Goal: Information Seeking & Learning: Learn about a topic

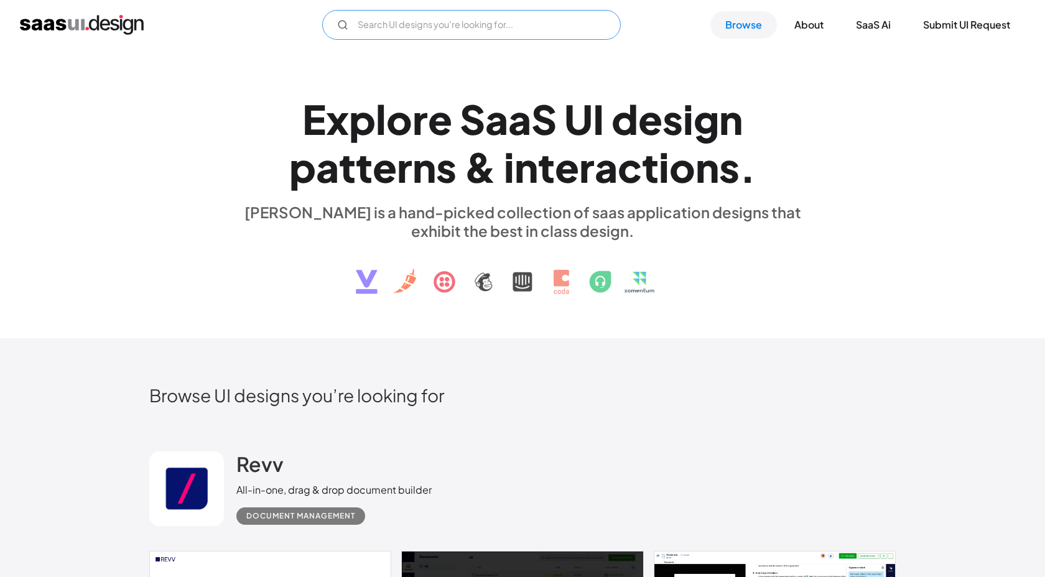
click at [425, 22] on input "Email Form" at bounding box center [471, 25] width 298 height 30
click at [441, 25] on input "report" at bounding box center [471, 25] width 298 height 30
click at [441, 26] on input "report" at bounding box center [471, 25] width 298 height 30
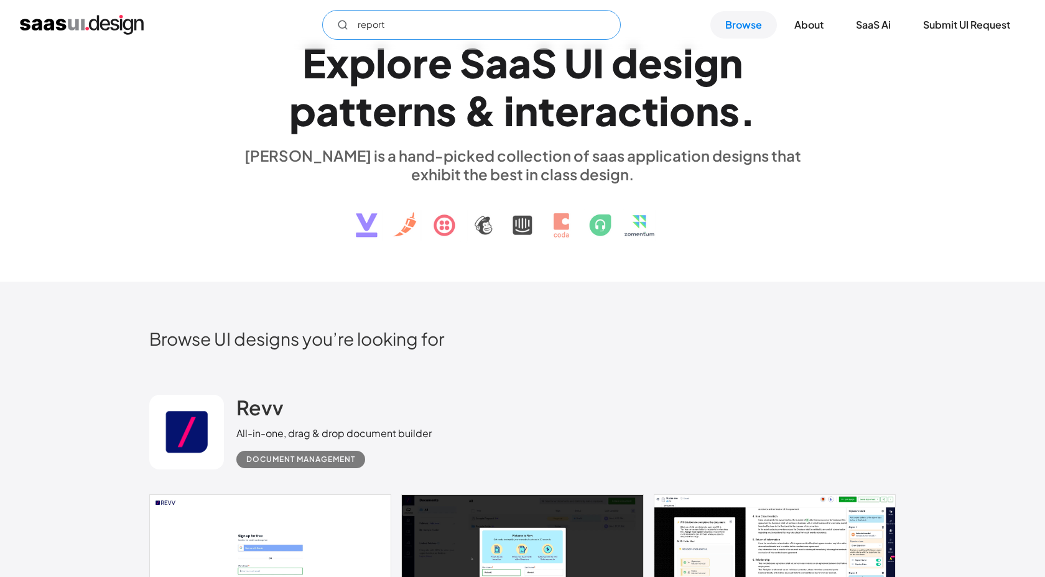
scroll to position [59, 0]
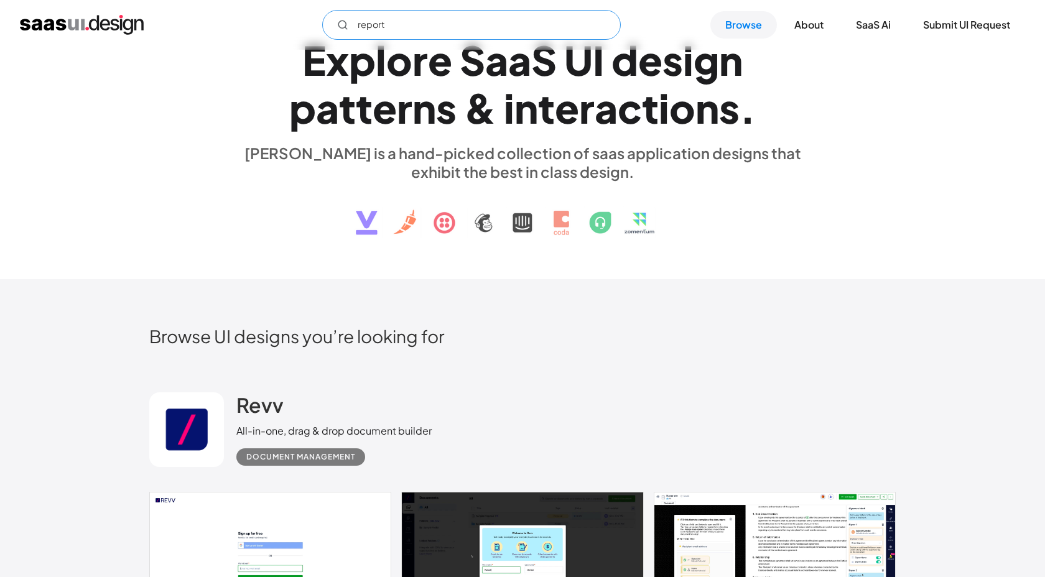
click at [448, 27] on input "report" at bounding box center [471, 25] width 298 height 30
type input "report"
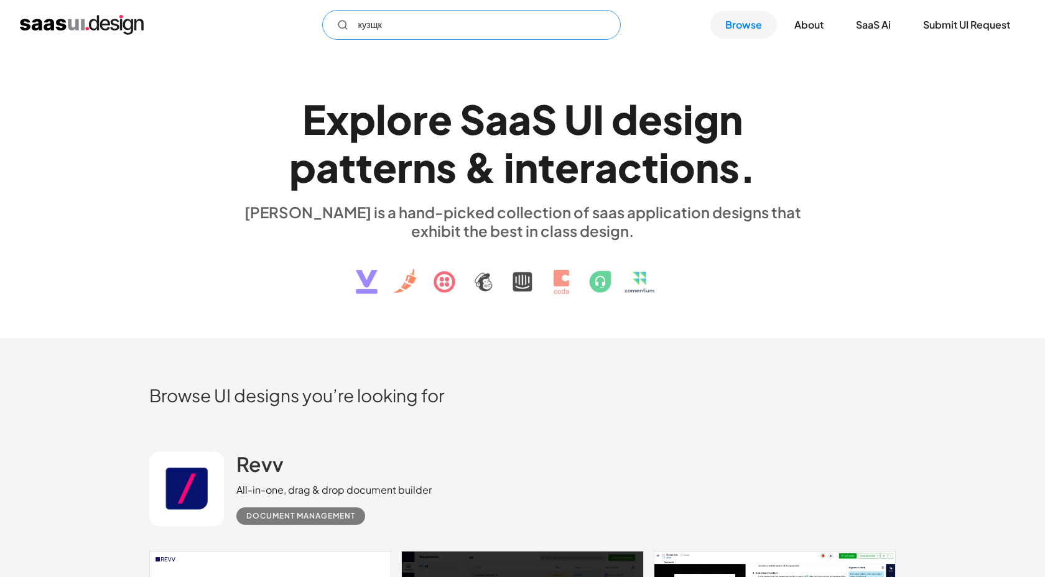
type input "кузщке"
type input "report page"
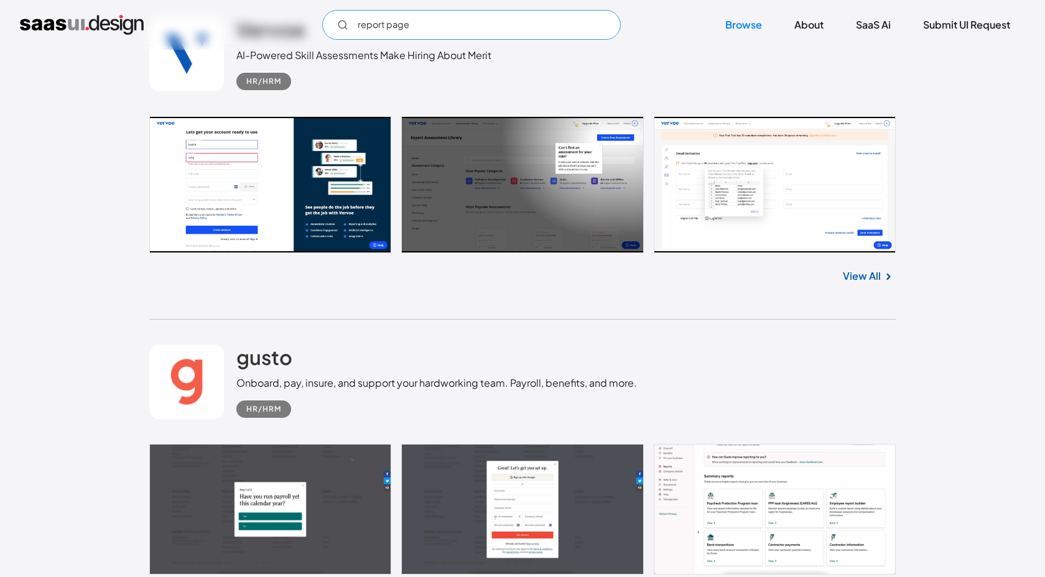
scroll to position [2736, 0]
type input "em"
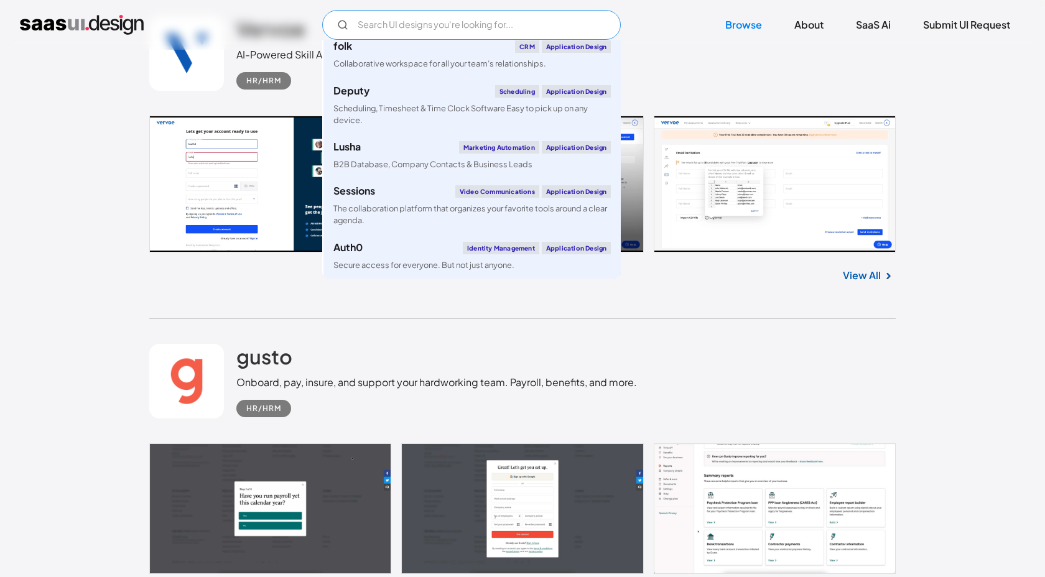
scroll to position [4798, 0]
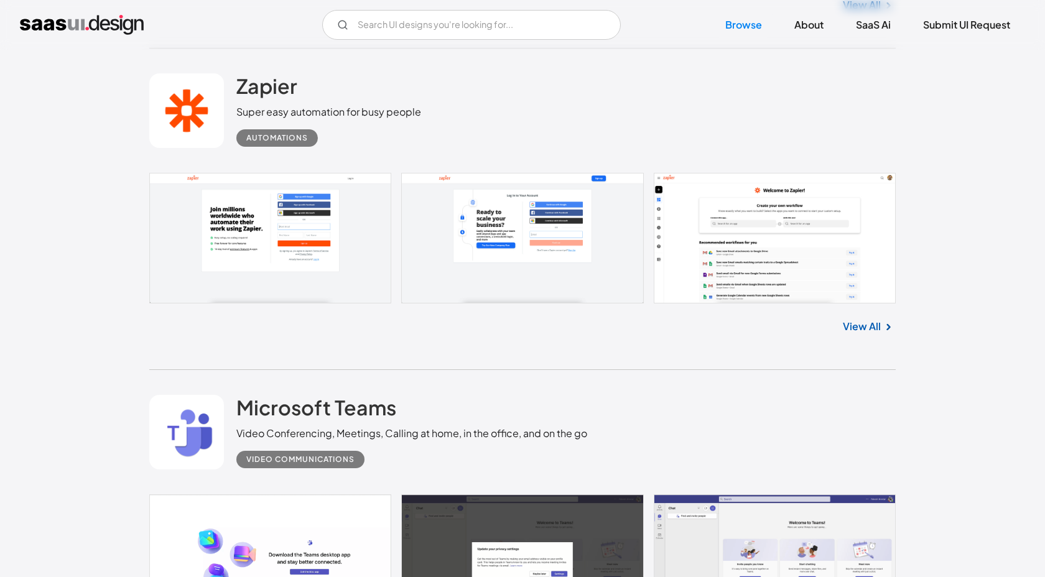
scroll to position [5552, 0]
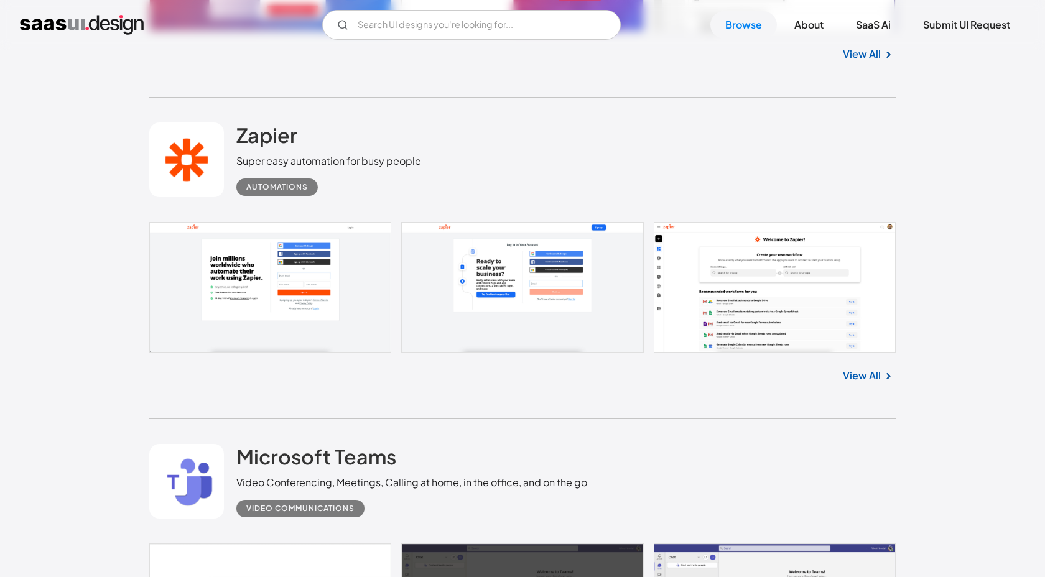
click at [203, 140] on link at bounding box center [186, 159] width 75 height 75
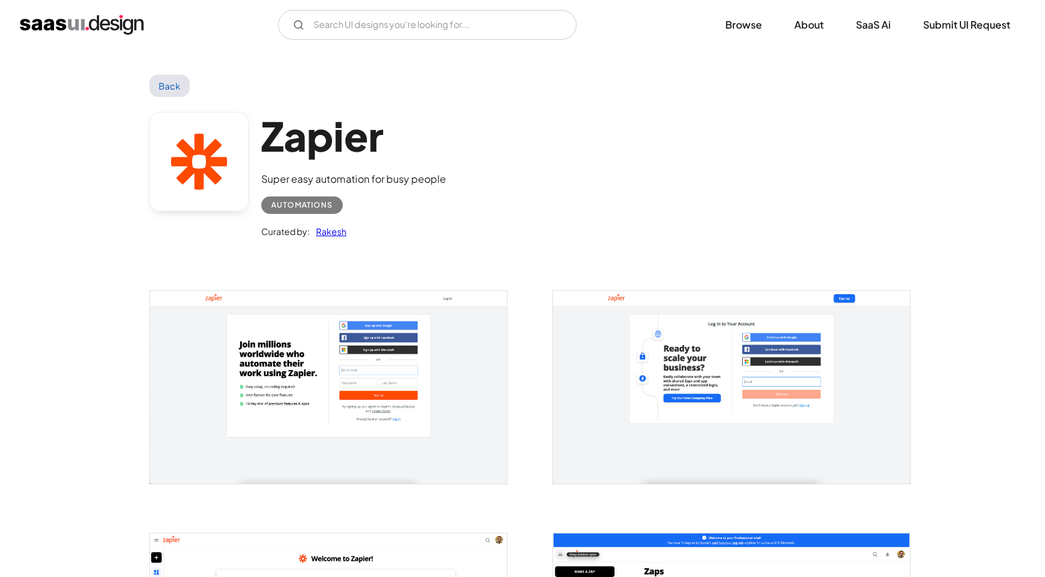
click at [95, 22] on img "home" at bounding box center [82, 25] width 124 height 20
